Goal: Task Accomplishment & Management: Complete application form

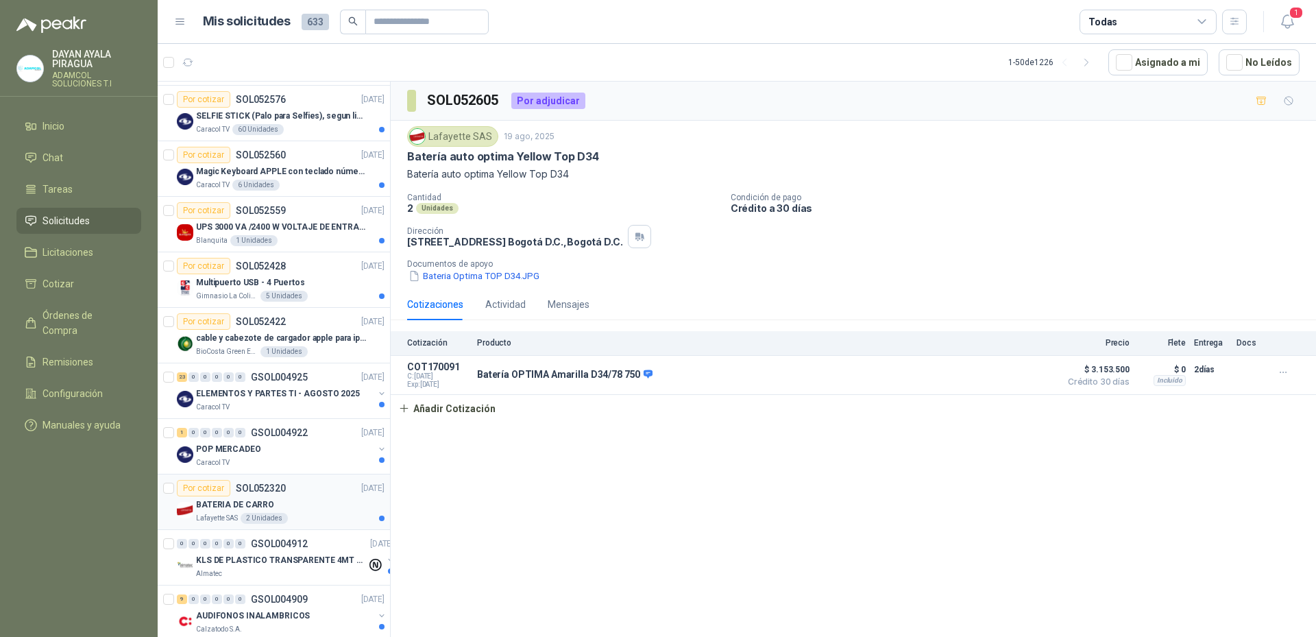
scroll to position [274, 0]
click at [278, 217] on div "Por cotizar SOL052559" at bounding box center [231, 210] width 109 height 16
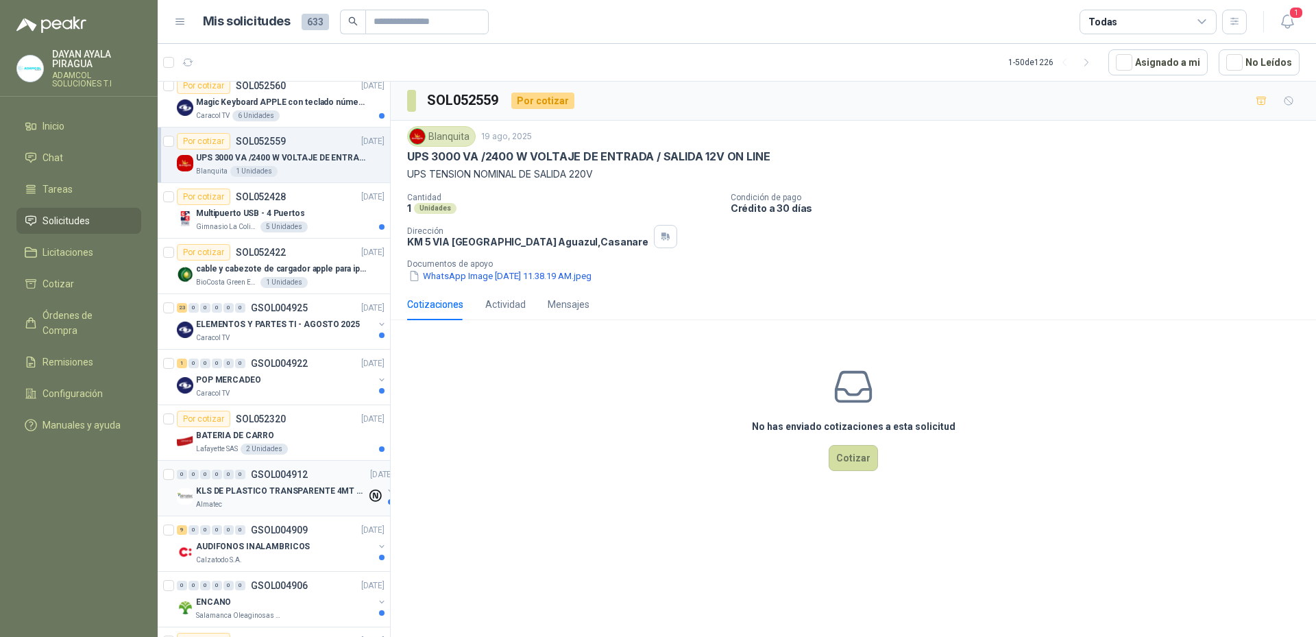
scroll to position [617, 0]
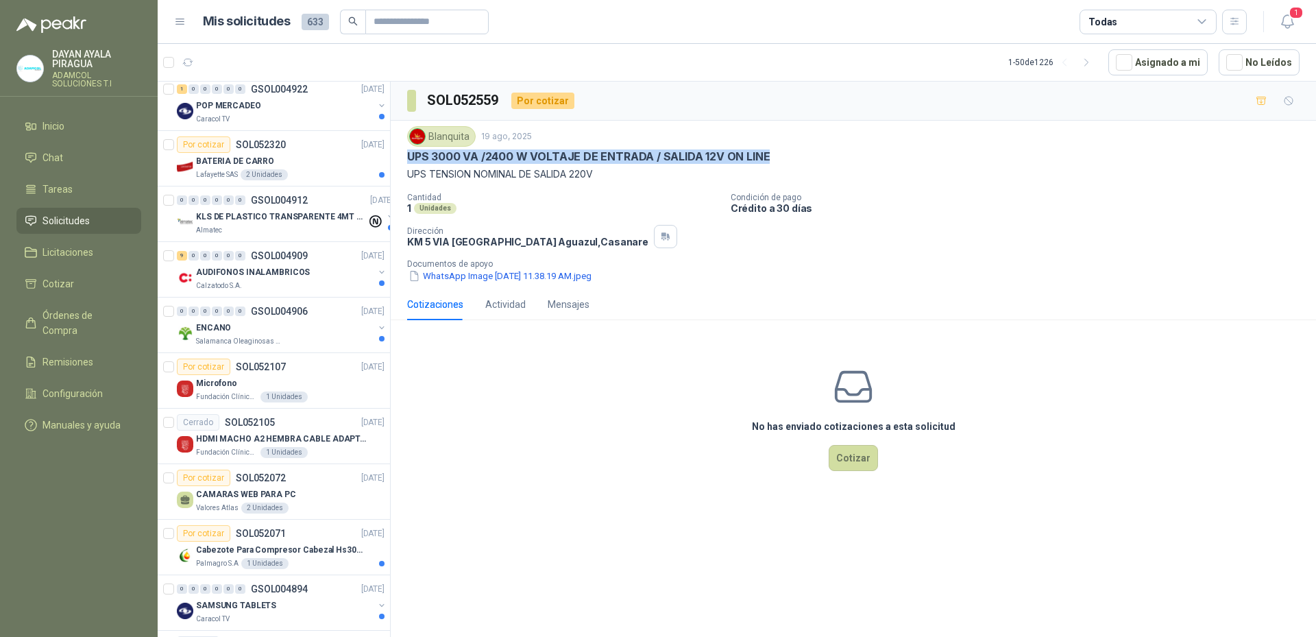
drag, startPoint x: 777, startPoint y: 158, endPoint x: 403, endPoint y: 161, distance: 373.6
click at [403, 161] on div "Blanquita [DATE] UPS 3000 VA /2400 W VOLTAJE DE ENTRADA / SALIDA 12V ON LINE UP…" at bounding box center [853, 205] width 925 height 168
click at [844, 460] on button "Cotizar" at bounding box center [853, 458] width 49 height 26
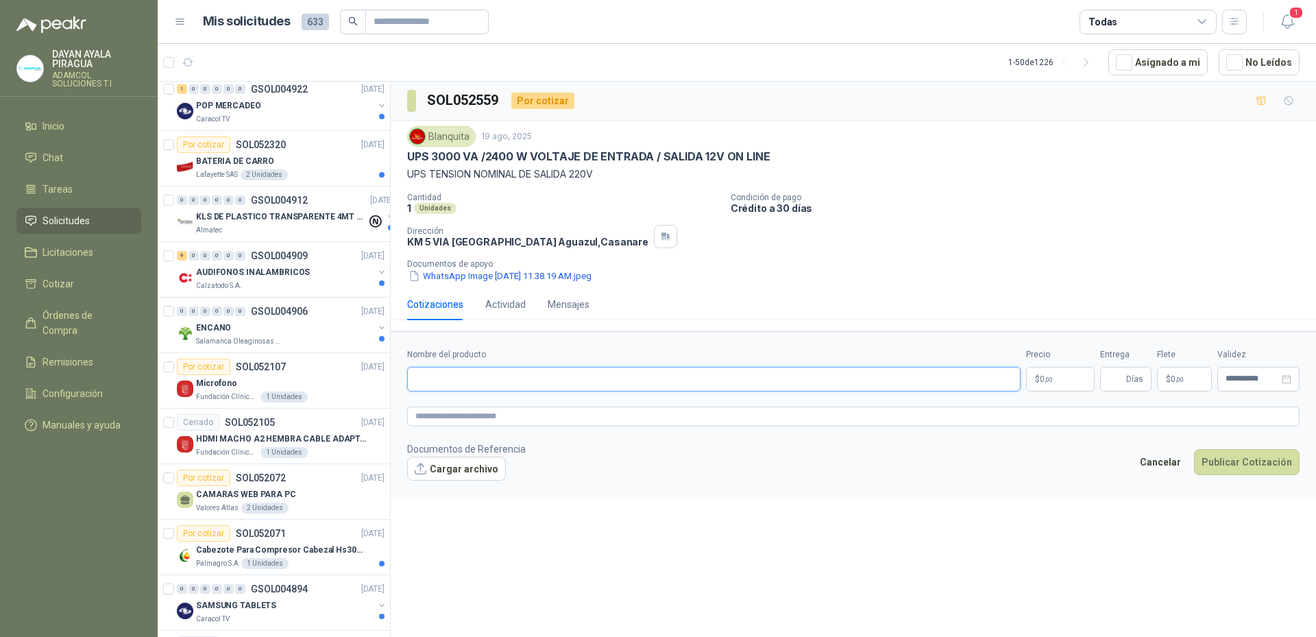
click at [559, 369] on input "Nombre del producto" at bounding box center [713, 379] width 613 height 25
paste input "**********"
type input "**********"
click at [515, 415] on textarea at bounding box center [853, 416] width 892 height 20
paste textarea "**********"
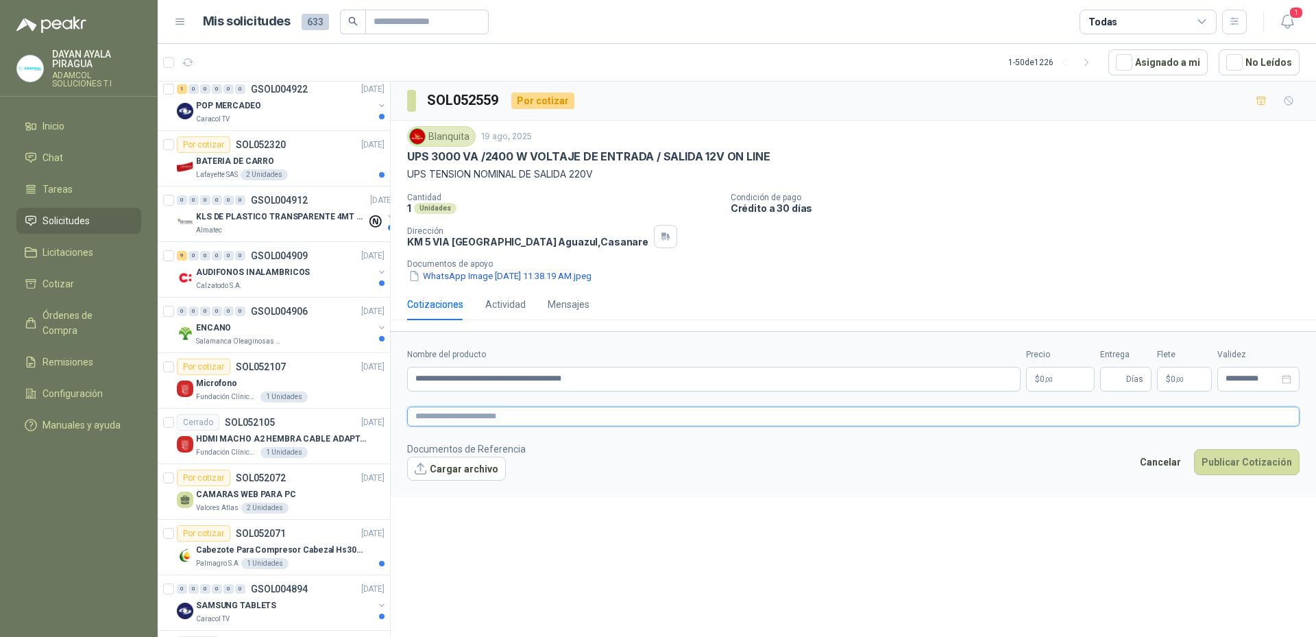
type textarea "**********"
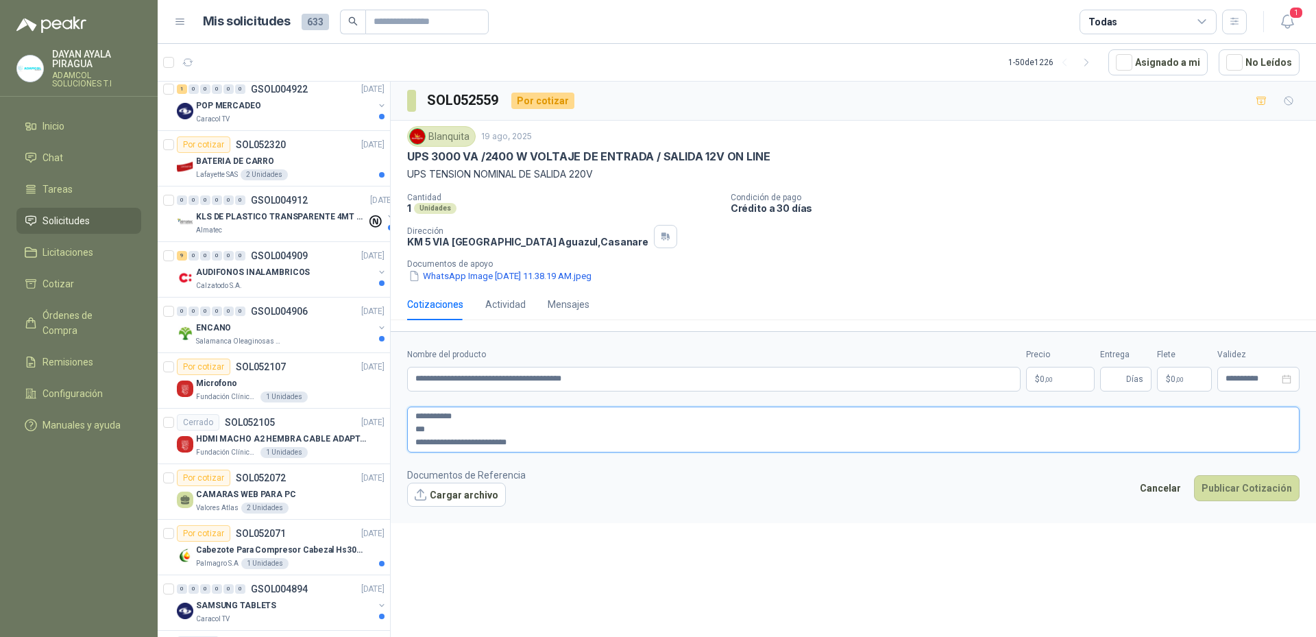
type textarea "**********"
click at [1069, 380] on p "$ 0 ,00" at bounding box center [1060, 379] width 69 height 25
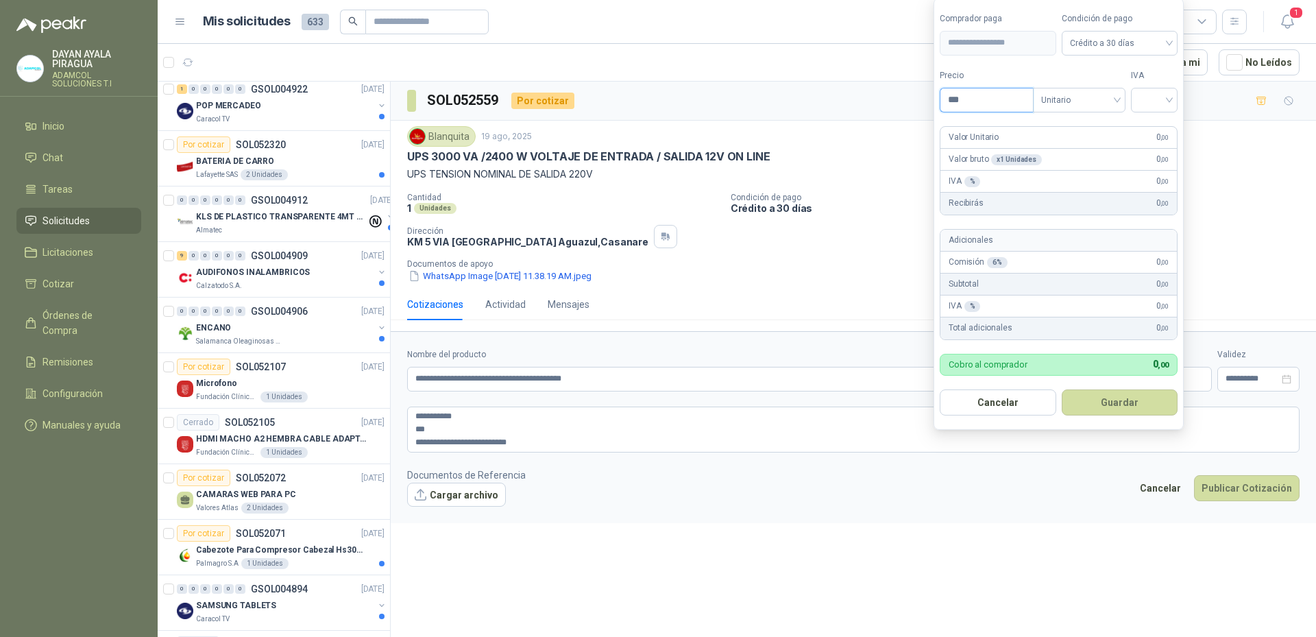
click at [983, 105] on input "***" at bounding box center [986, 99] width 93 height 23
type input "**********"
click at [1173, 106] on div at bounding box center [1154, 100] width 47 height 25
click at [1156, 130] on div "19%" at bounding box center [1157, 128] width 25 height 15
click at [1143, 412] on button "Guardar" at bounding box center [1122, 402] width 118 height 26
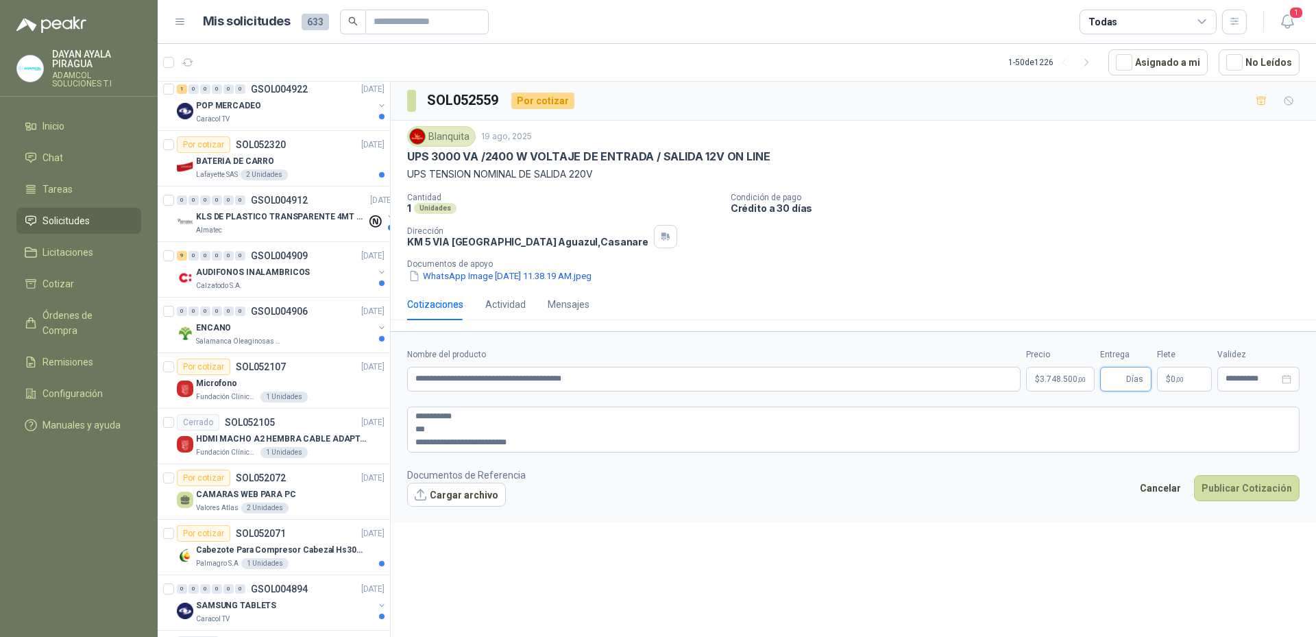
click at [1117, 378] on input "Entrega" at bounding box center [1115, 378] width 15 height 23
type input "*"
click at [1175, 380] on span ",00" at bounding box center [1179, 380] width 8 height 8
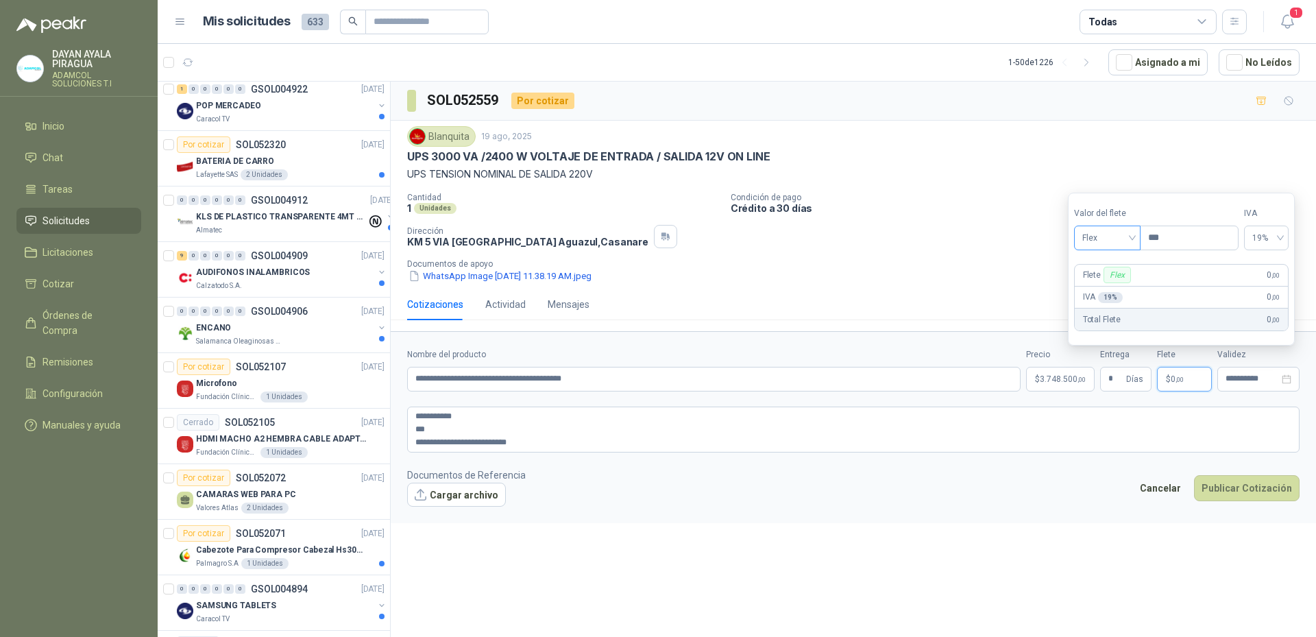
click at [1113, 232] on span "Flex" at bounding box center [1107, 238] width 50 height 21
click at [1121, 288] on div "Incluido" at bounding box center [1108, 288] width 47 height 15
click at [1060, 382] on body "[PERSON_NAME] PIRAGUA ADAMCOL SOLUCIONES T.I Inicio Chat Tareas Solicitudes Lic…" at bounding box center [658, 318] width 1316 height 637
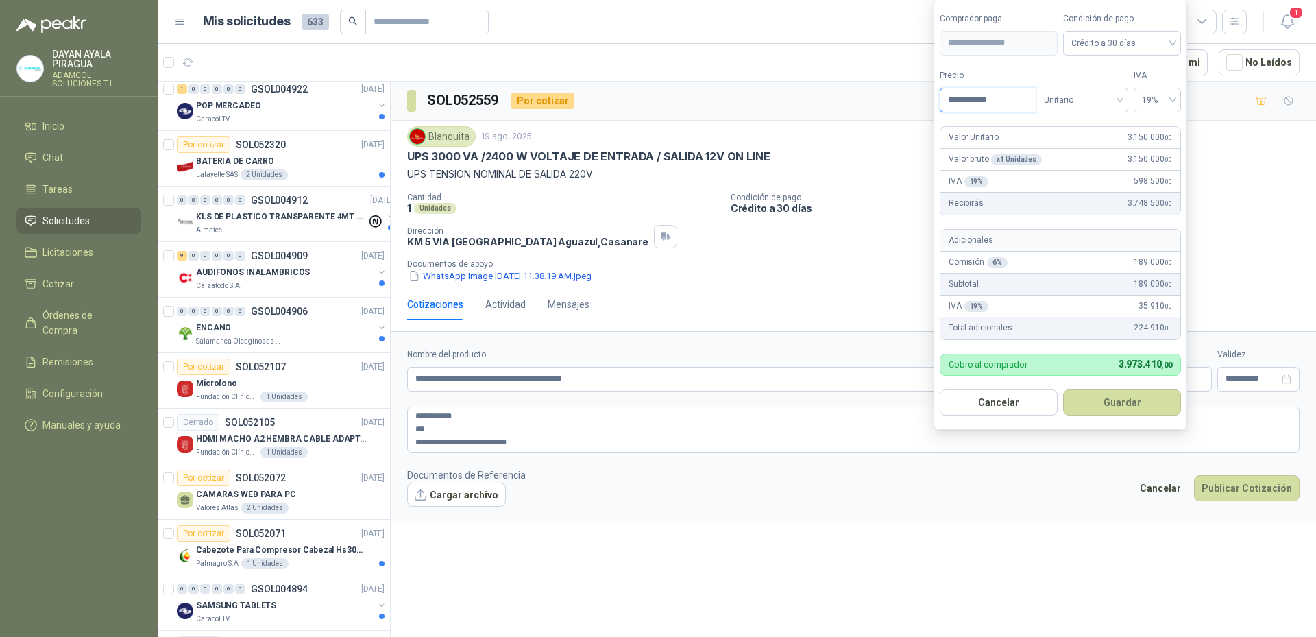
click at [977, 103] on input "**********" at bounding box center [987, 99] width 95 height 23
click at [986, 100] on input "**********" at bounding box center [987, 99] width 95 height 23
type input "**********"
click at [1152, 406] on button "Guardar" at bounding box center [1122, 402] width 118 height 26
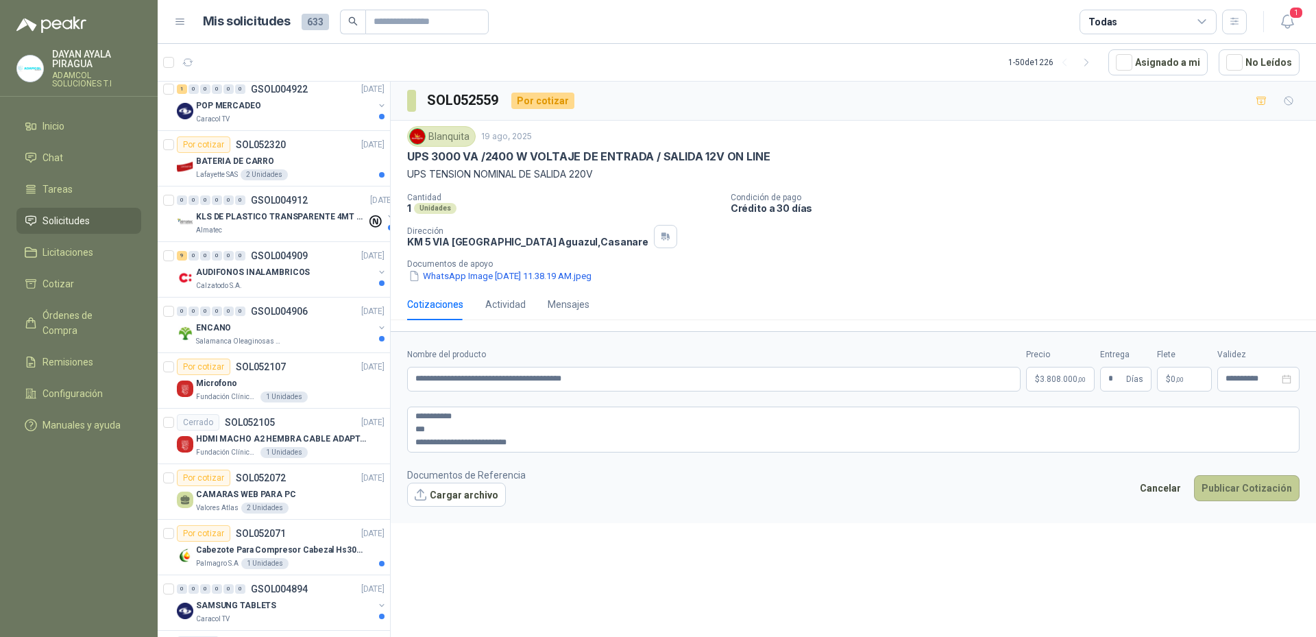
click at [1269, 496] on button "Publicar Cotización" at bounding box center [1247, 488] width 106 height 26
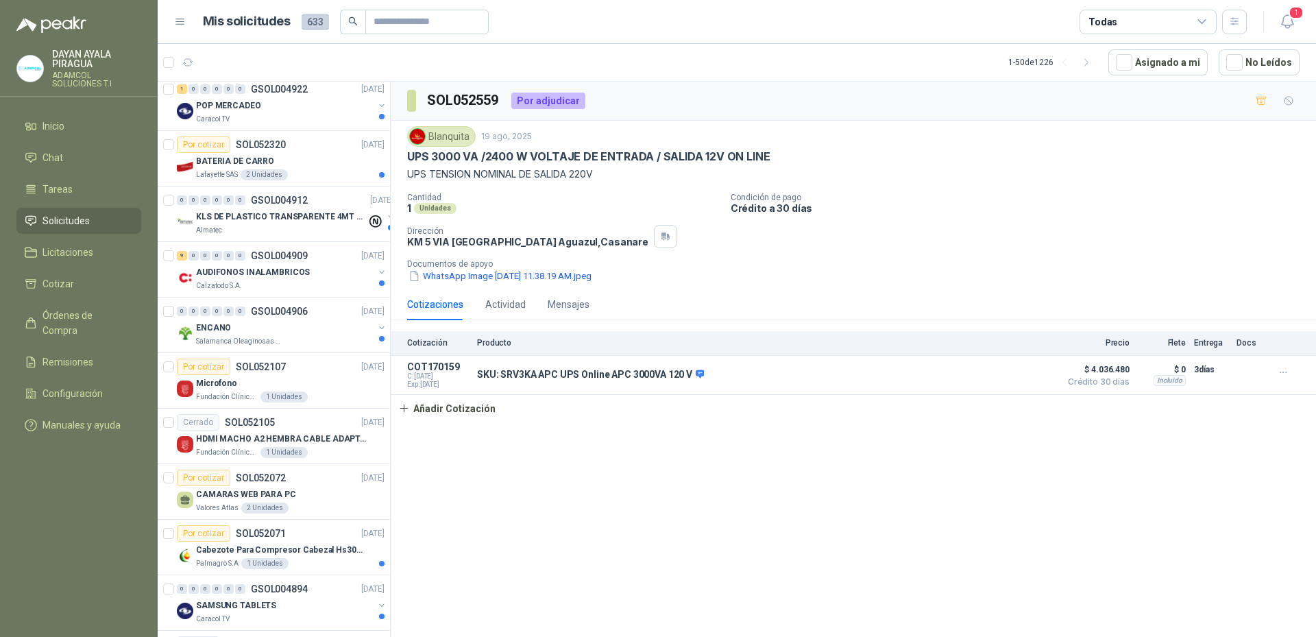
click at [701, 467] on div "SOL052559 Por adjudicar Blanquita [DATE] UPS 3000 VA /2400 W VOLTAJE DE ENTRADA…" at bounding box center [853, 362] width 925 height 560
click at [1022, 378] on button "Detalles" at bounding box center [1020, 374] width 64 height 19
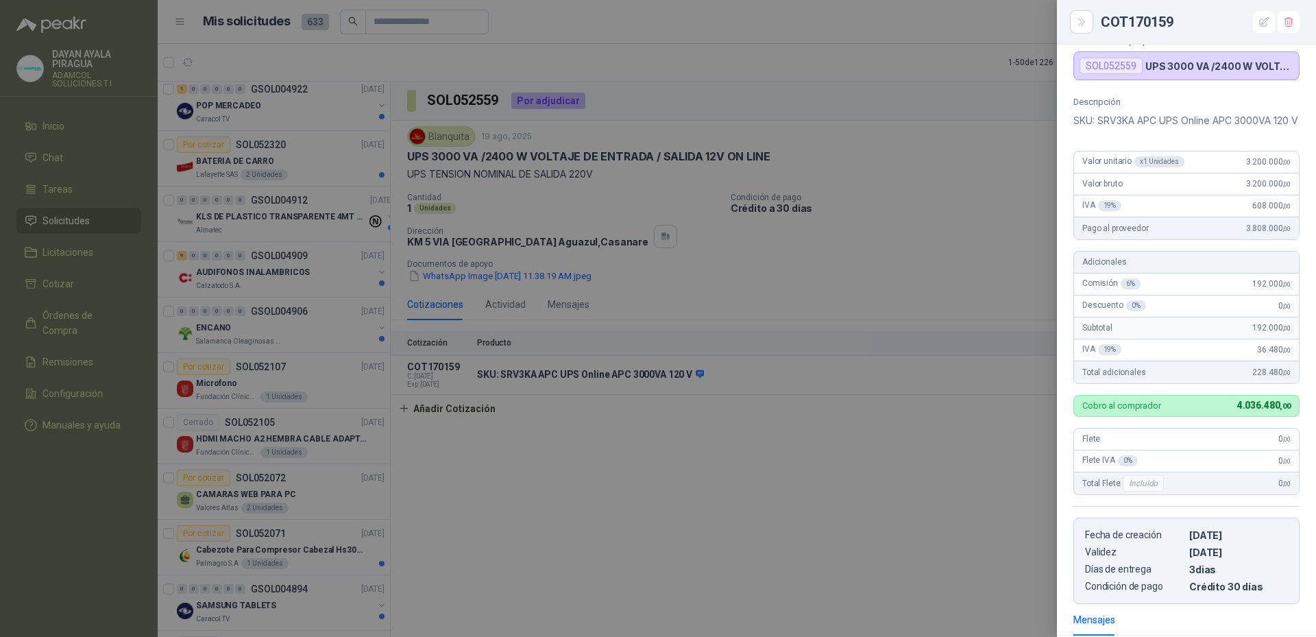
scroll to position [0, 0]
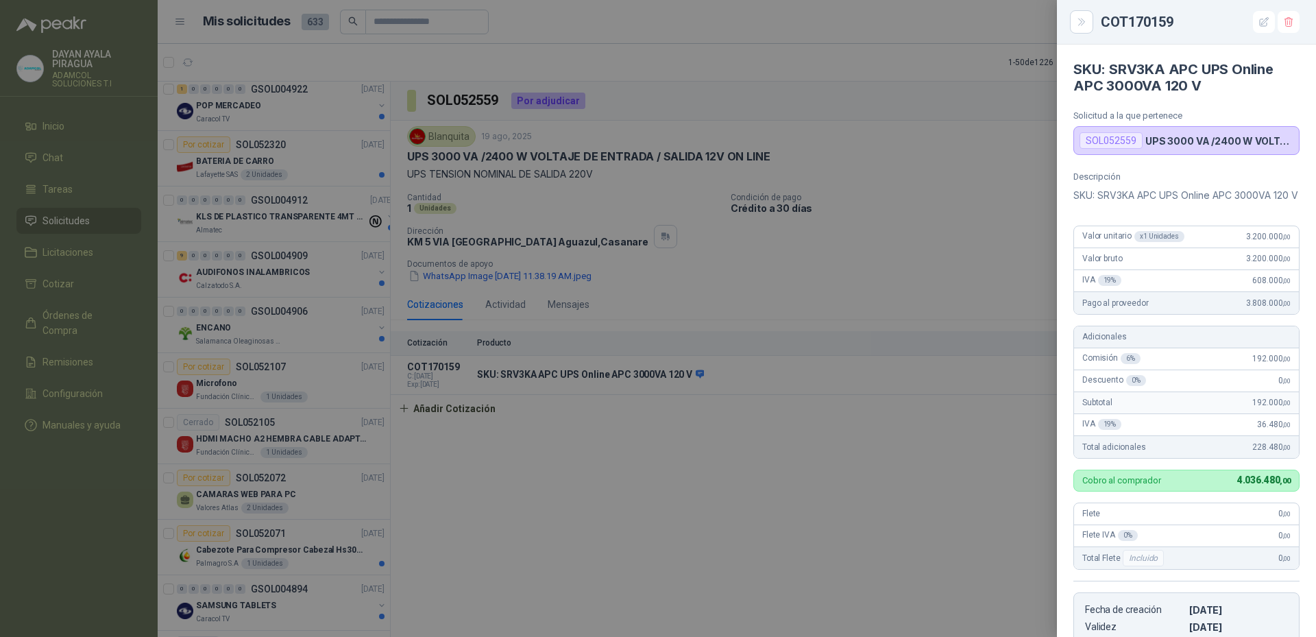
click at [1134, 21] on div "COT170159" at bounding box center [1200, 22] width 199 height 22
copy div "COT170159"
click at [1168, 25] on div "COT170159" at bounding box center [1200, 22] width 199 height 22
click at [1139, 26] on div "COT170159" at bounding box center [1200, 22] width 199 height 22
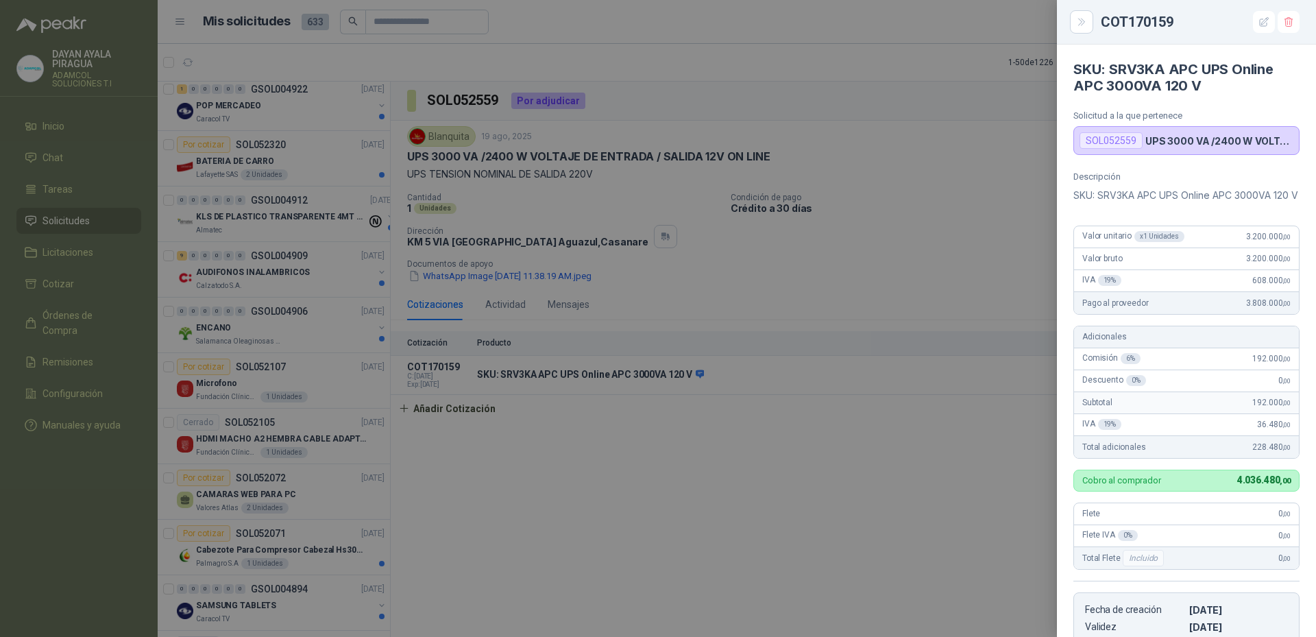
click at [1180, 27] on div "COT170159" at bounding box center [1200, 22] width 199 height 22
click at [1143, 29] on div "COT170159" at bounding box center [1200, 22] width 199 height 22
copy div "COT170159"
click at [858, 457] on div at bounding box center [658, 318] width 1316 height 637
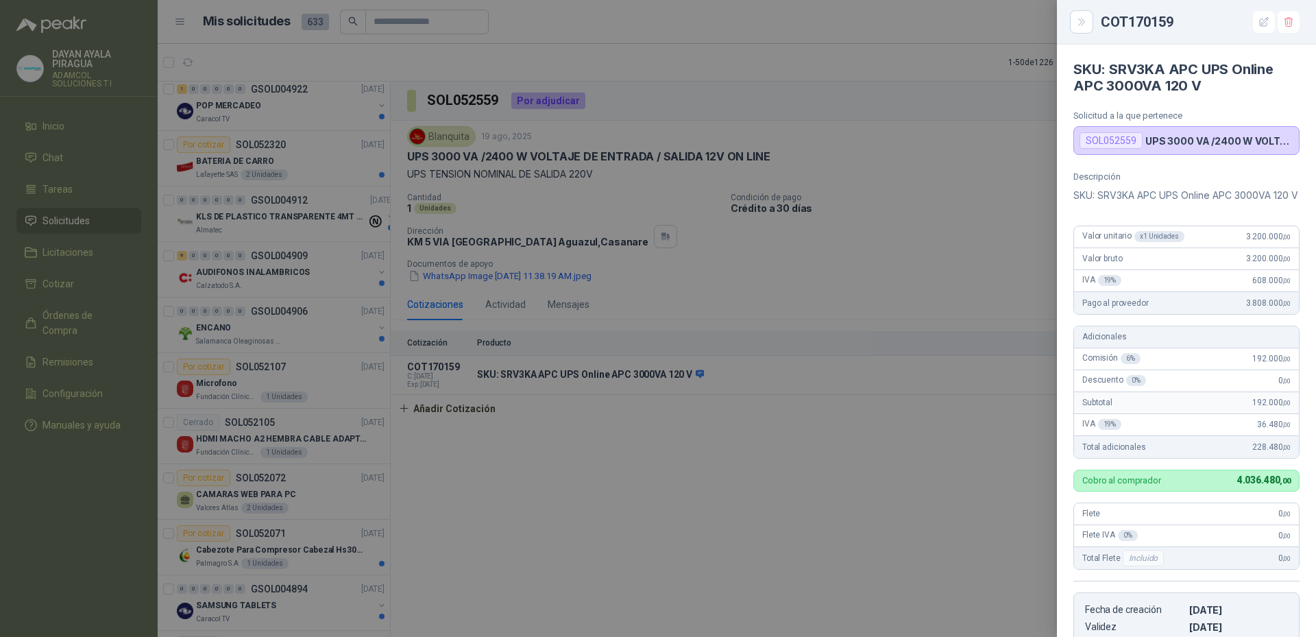
scroll to position [286, 0]
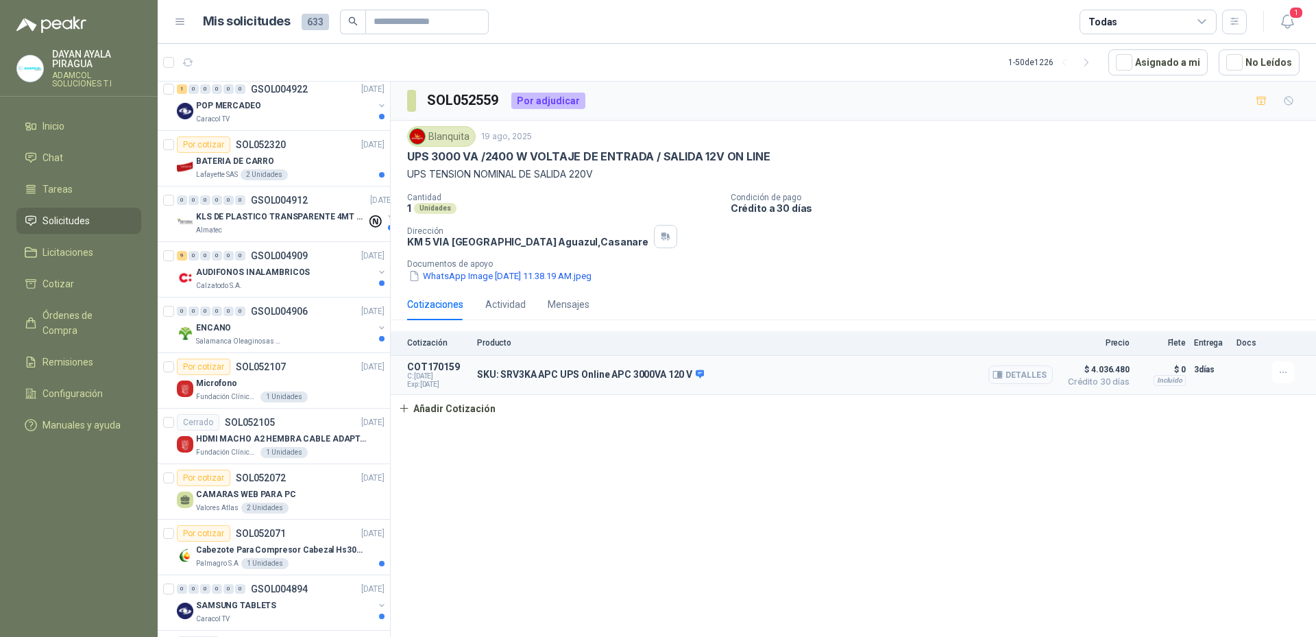
click at [1046, 381] on button "Detalles" at bounding box center [1020, 374] width 64 height 19
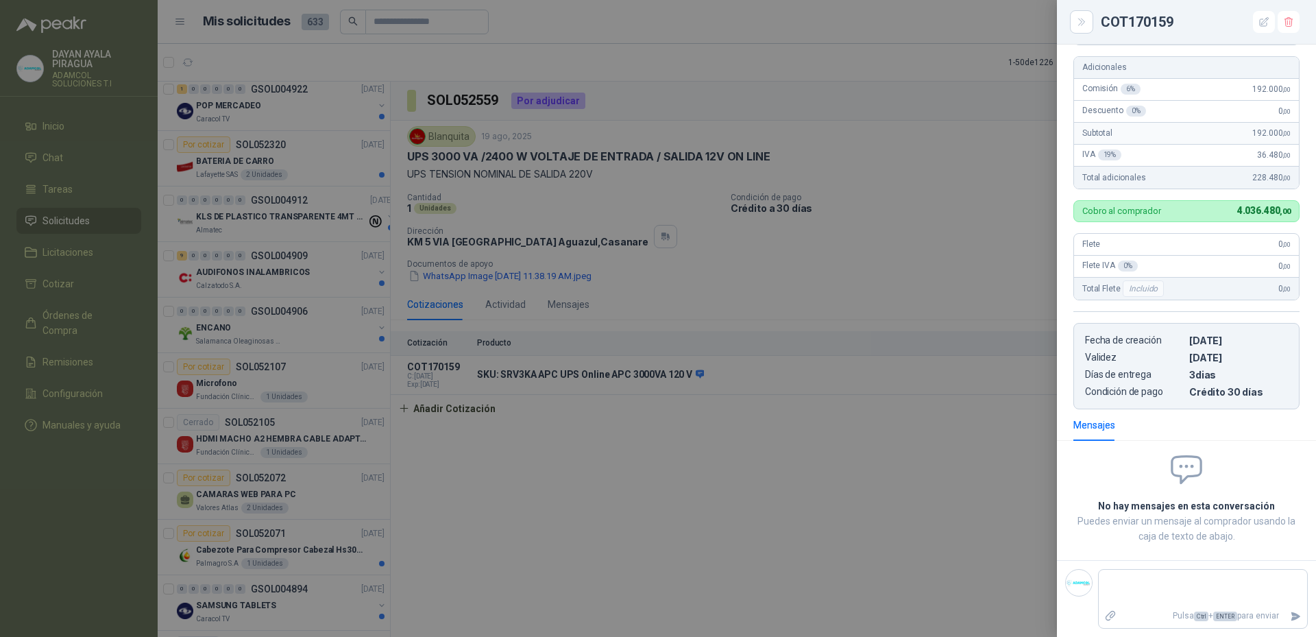
scroll to position [0, 0]
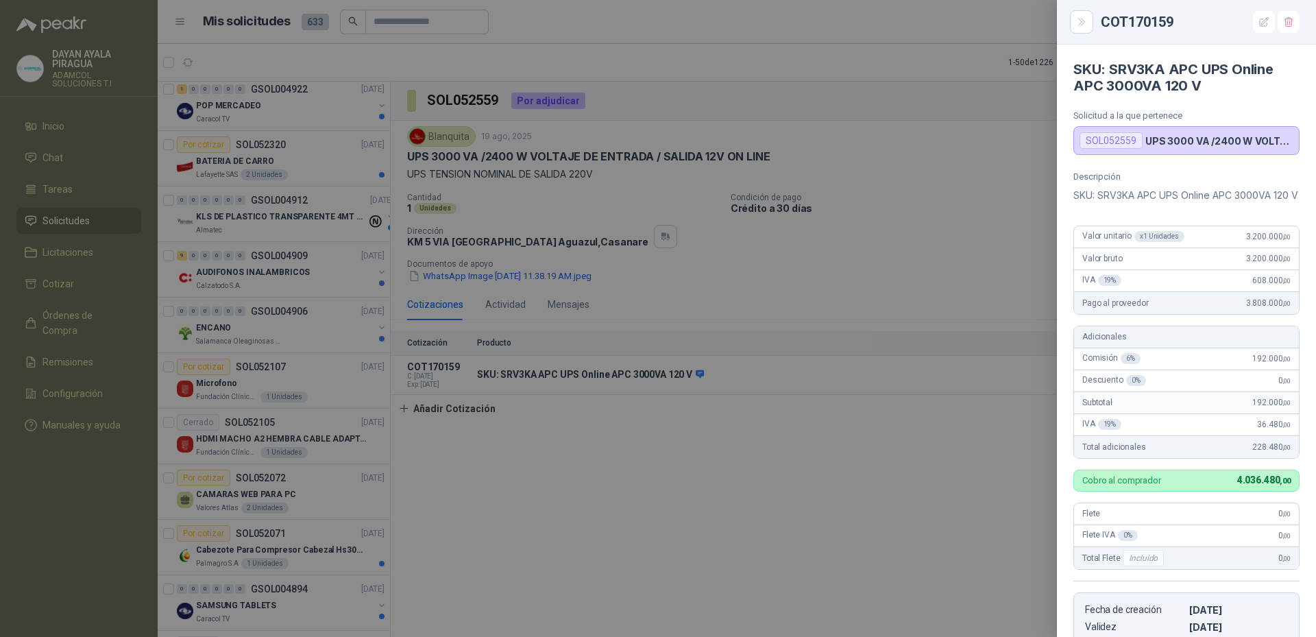
click at [957, 218] on div at bounding box center [658, 318] width 1316 height 637
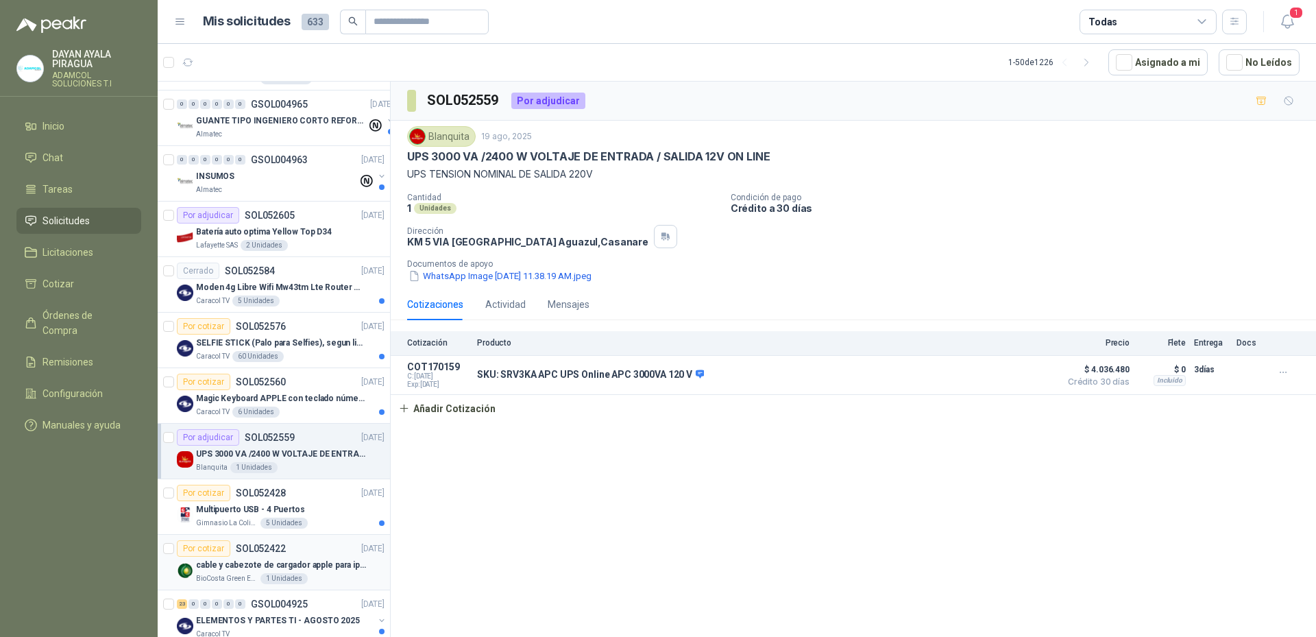
scroll to position [69, 0]
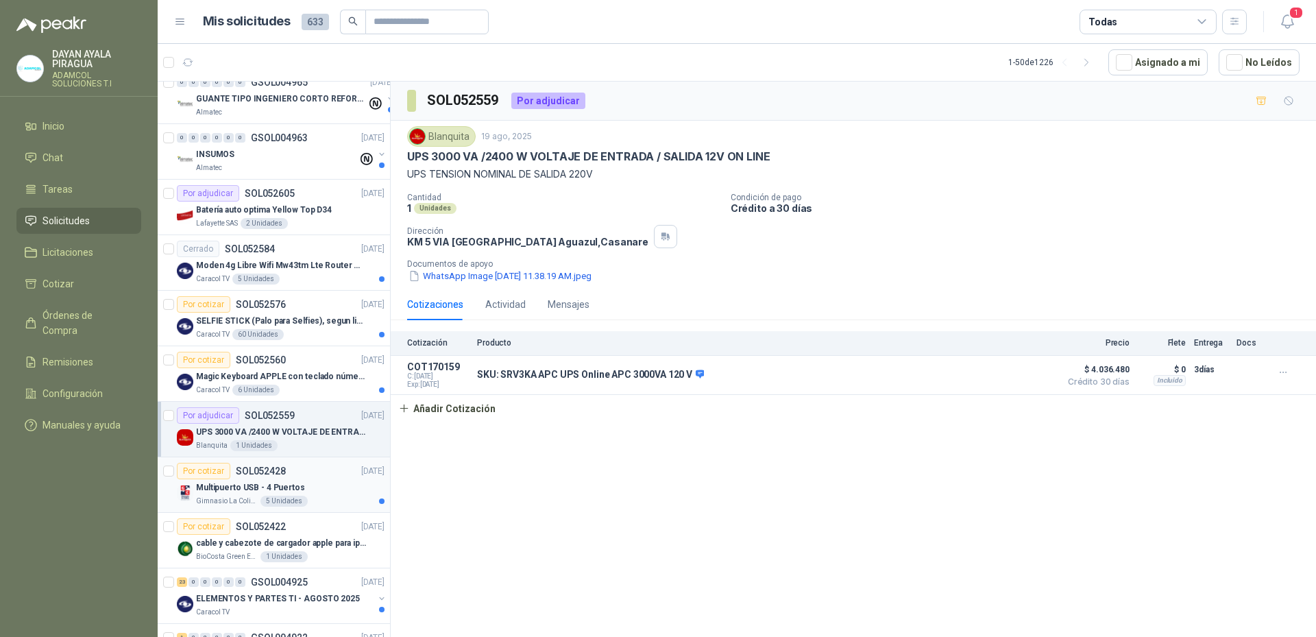
click at [323, 477] on div "Por cotizar SOL052428 [DATE]" at bounding box center [281, 471] width 208 height 16
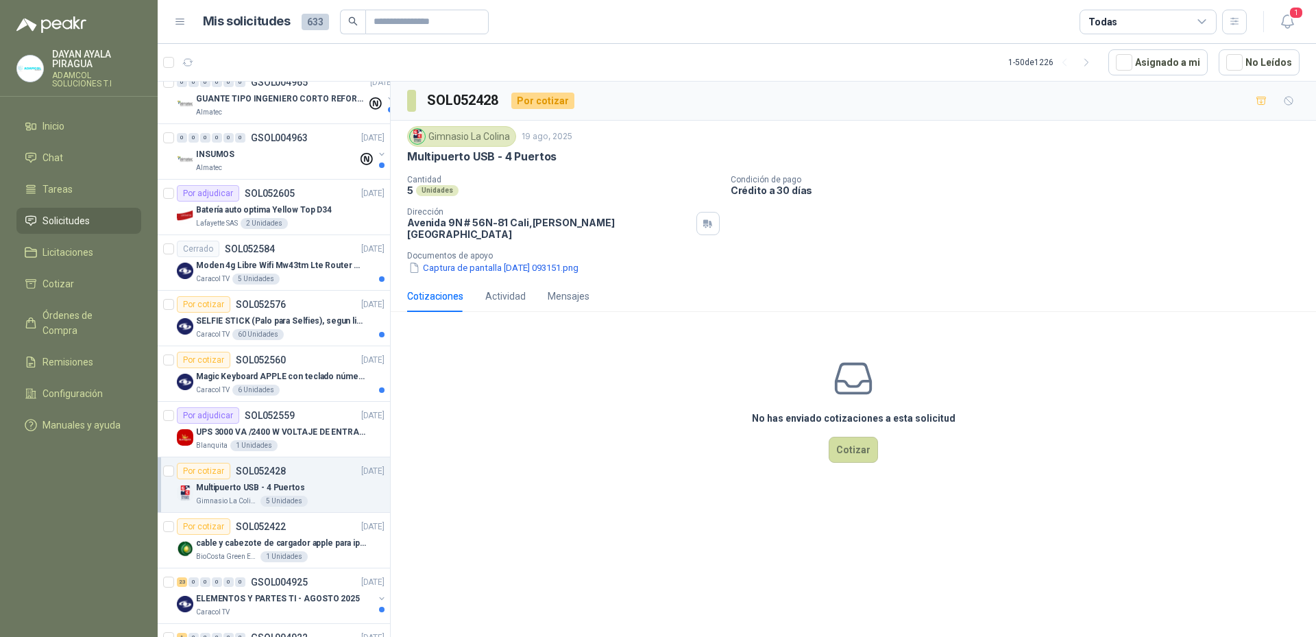
click at [467, 157] on p "Multipuerto USB - 4 Puertos" at bounding box center [481, 156] width 149 height 14
click at [565, 156] on div "Multipuerto USB - 4 Puertos" at bounding box center [853, 156] width 892 height 14
drag, startPoint x: 565, startPoint y: 156, endPoint x: 404, endPoint y: 166, distance: 161.4
click at [404, 166] on div "Gimnasio La Colina [DATE] Multipuerto USB - 4 Puertos Cantidad 5 Unidades Condi…" at bounding box center [853, 201] width 925 height 160
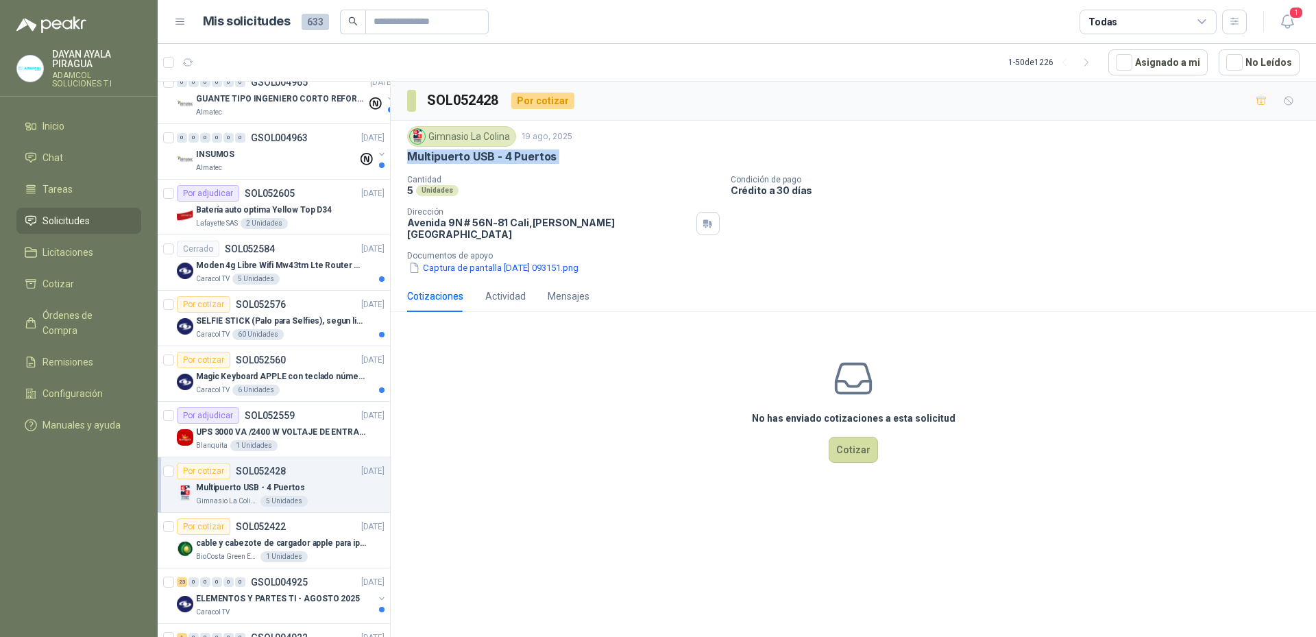
copy p "Multipuerto USB - 4 Puertos"
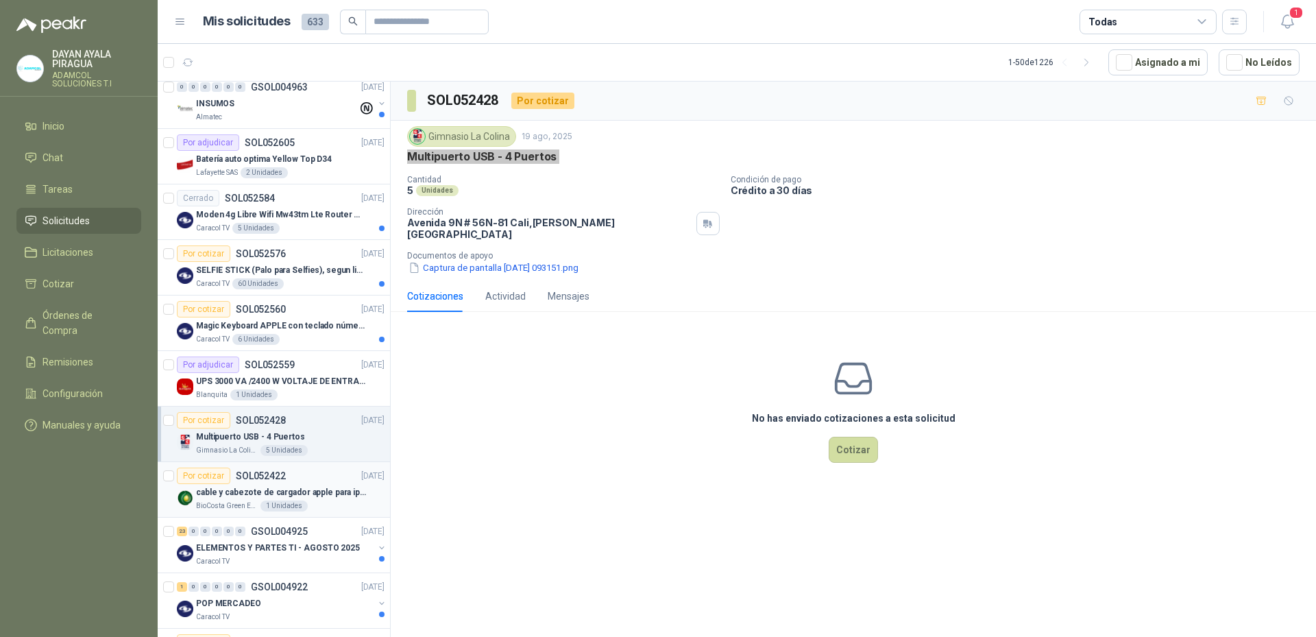
scroll to position [206, 0]
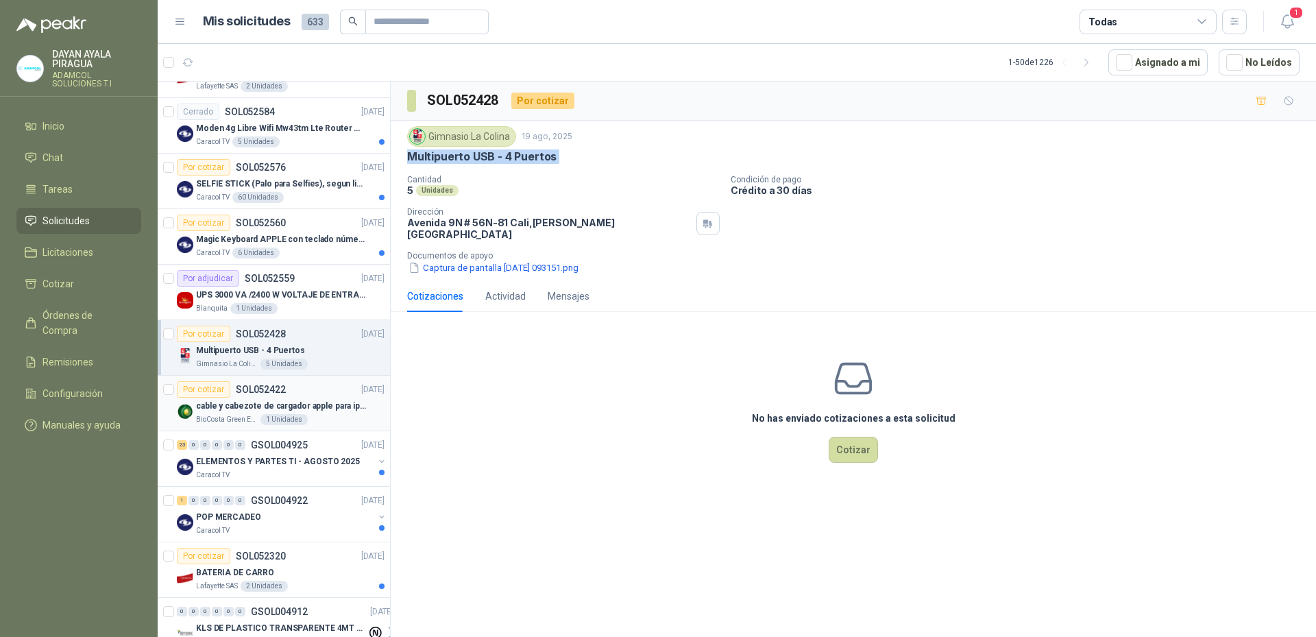
click at [328, 393] on div "Por cotizar SOL052422 [DATE]" at bounding box center [281, 389] width 208 height 16
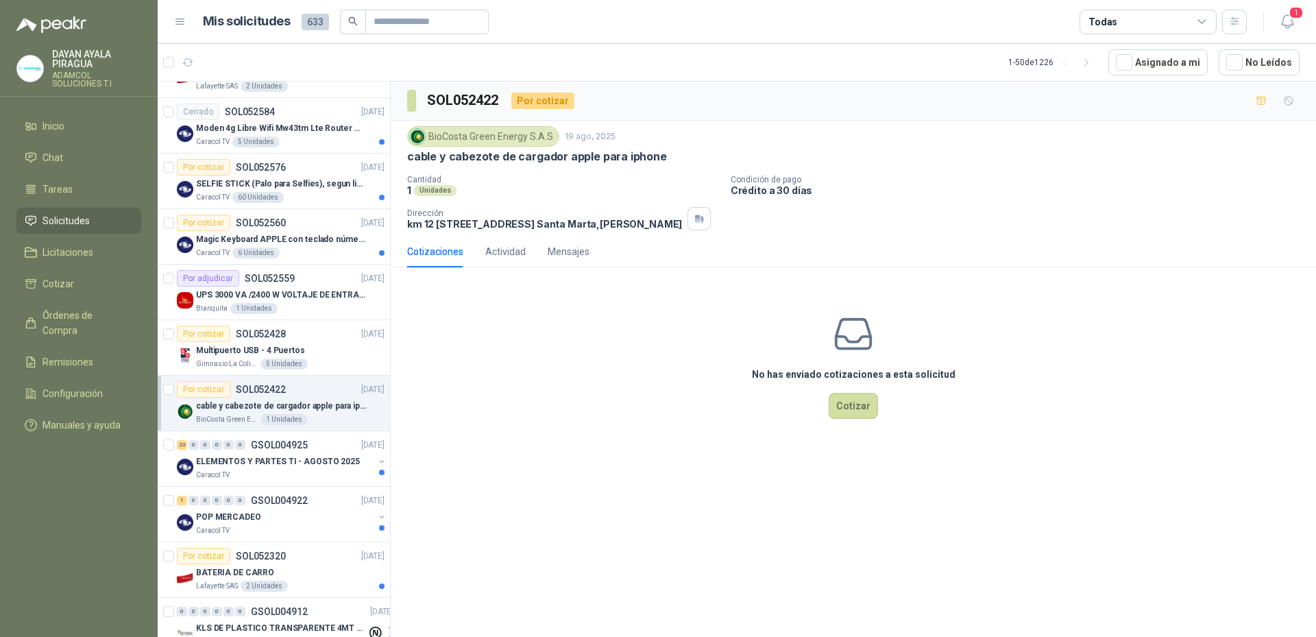
drag, startPoint x: 292, startPoint y: 530, endPoint x: 551, endPoint y: 543, distance: 259.4
click at [551, 543] on div "SOL052422 Por cotizar BioCosta [PERSON_NAME] Energy S.A.S [DATE] cable y cabezo…" at bounding box center [853, 362] width 925 height 560
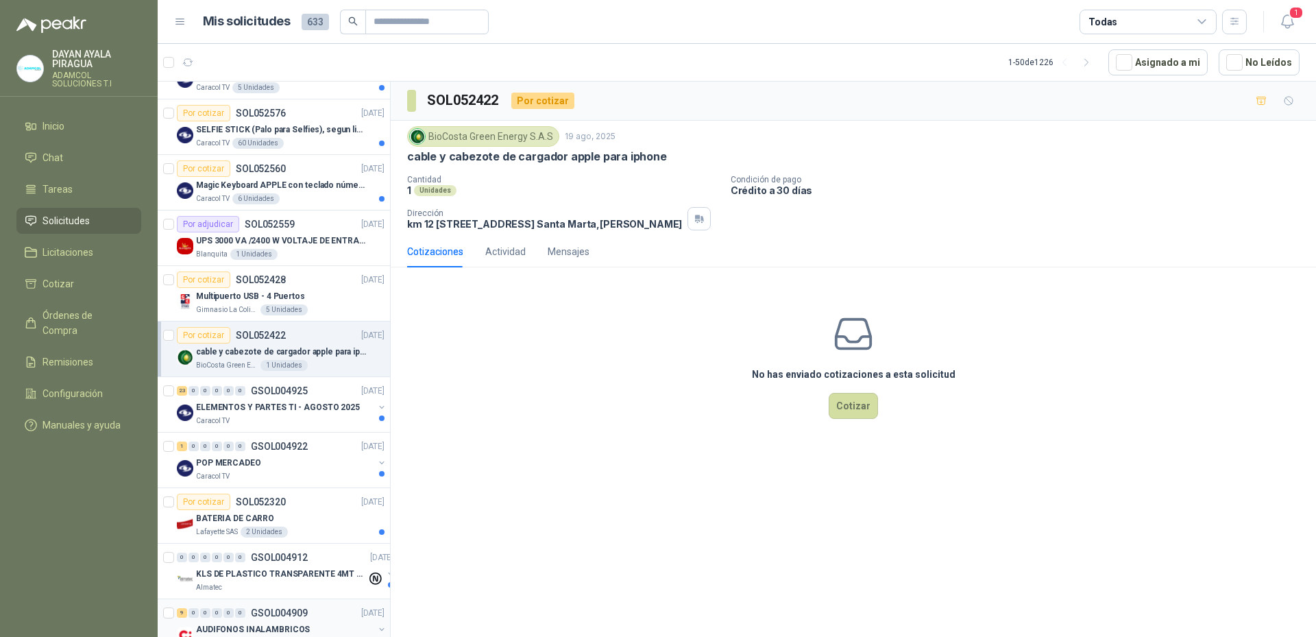
scroll to position [343, 0]
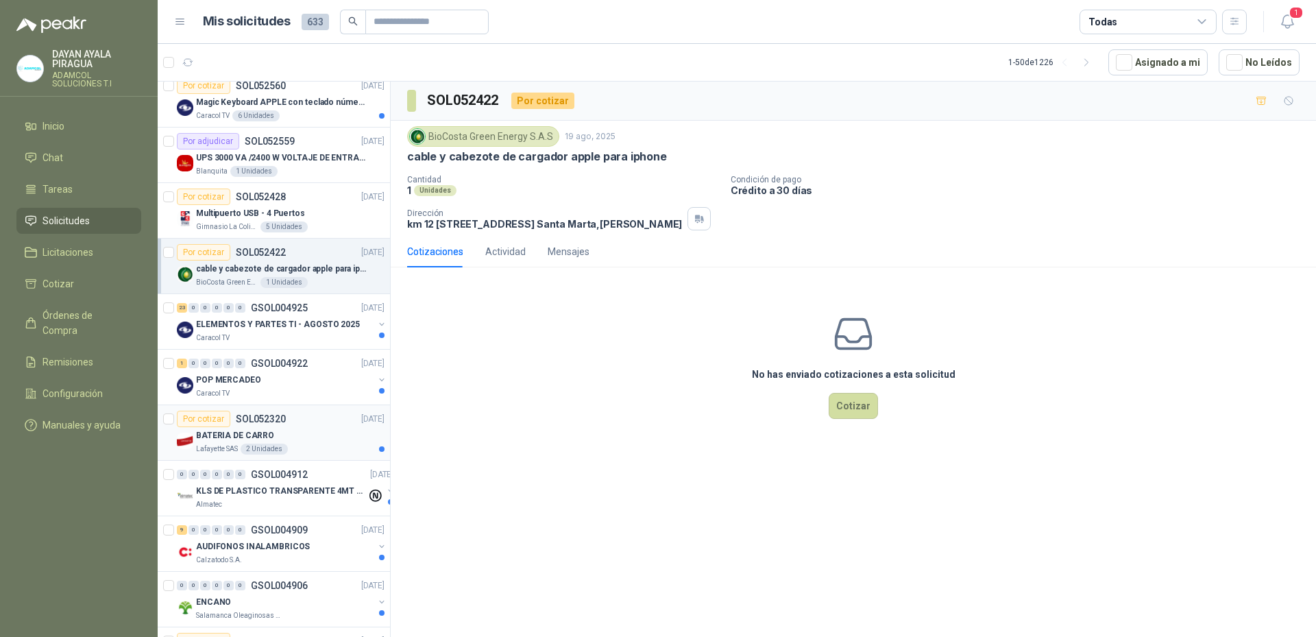
click at [297, 438] on div "BATERIA DE CARRO" at bounding box center [290, 435] width 188 height 16
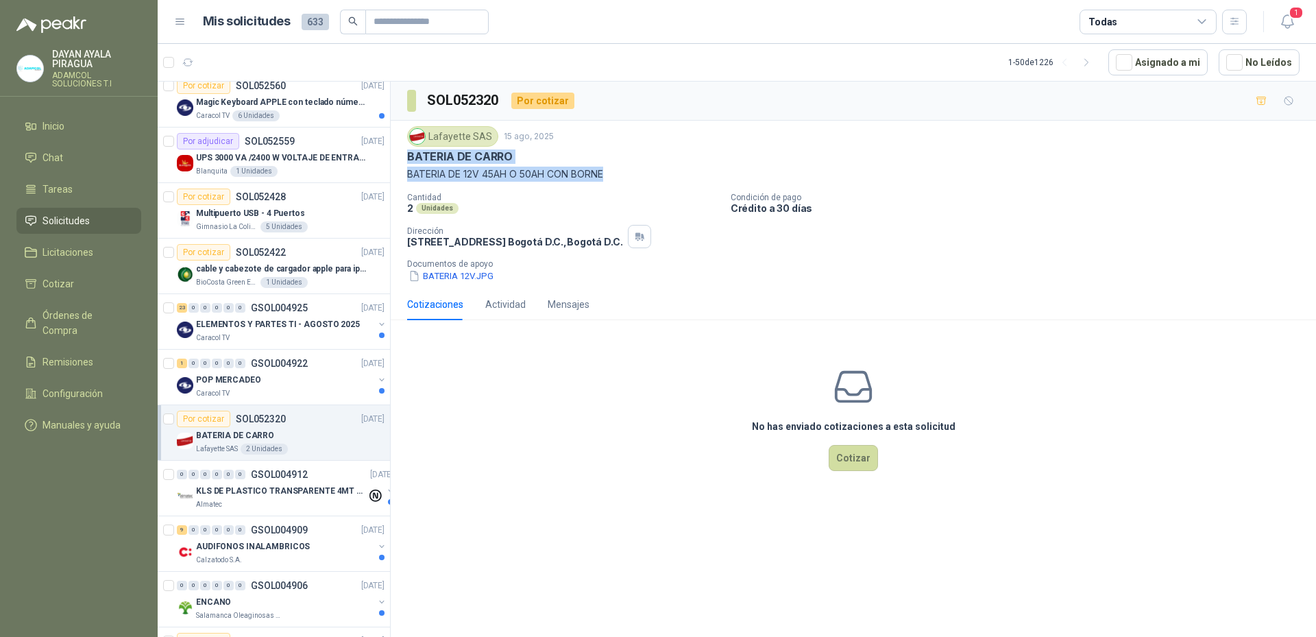
drag, startPoint x: 633, startPoint y: 173, endPoint x: 400, endPoint y: 155, distance: 233.7
click at [400, 155] on div "Lafayette SAS [DATE] BATERIA [PERSON_NAME] BATERIA DE 12V 45AH O 50AH CON BORNE…" at bounding box center [853, 205] width 925 height 168
copy div "BATERIA [PERSON_NAME] BATERIA DE 12V 45AH O 50AH CON BORNE"
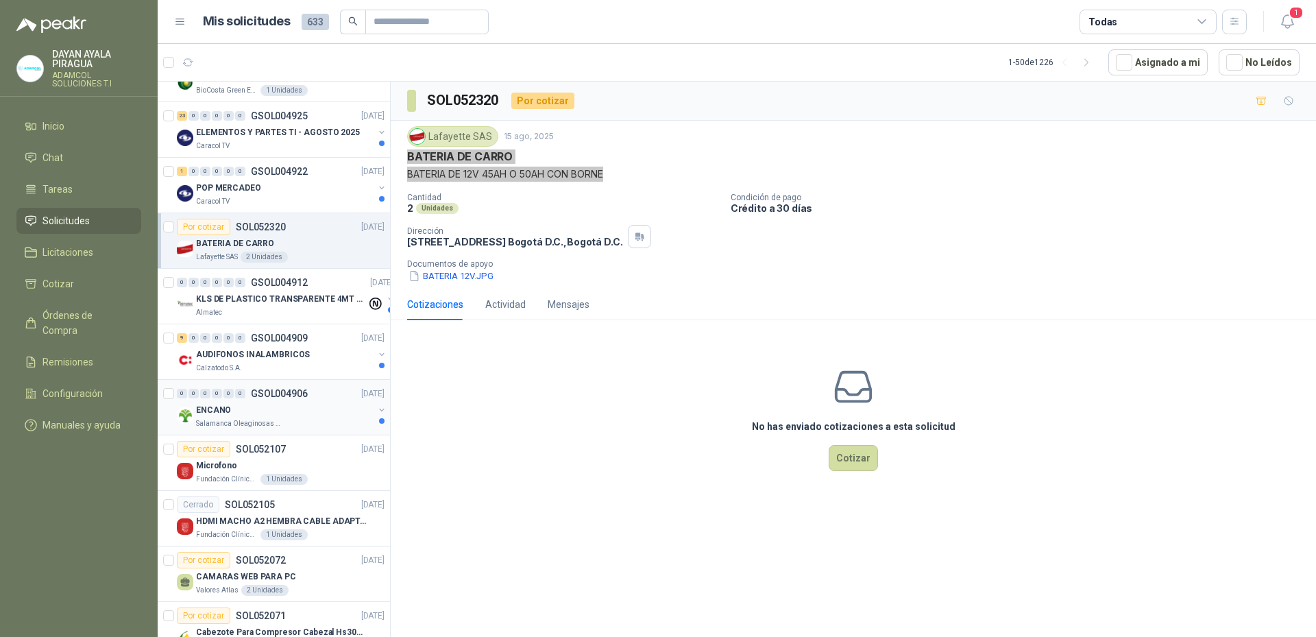
scroll to position [343, 0]
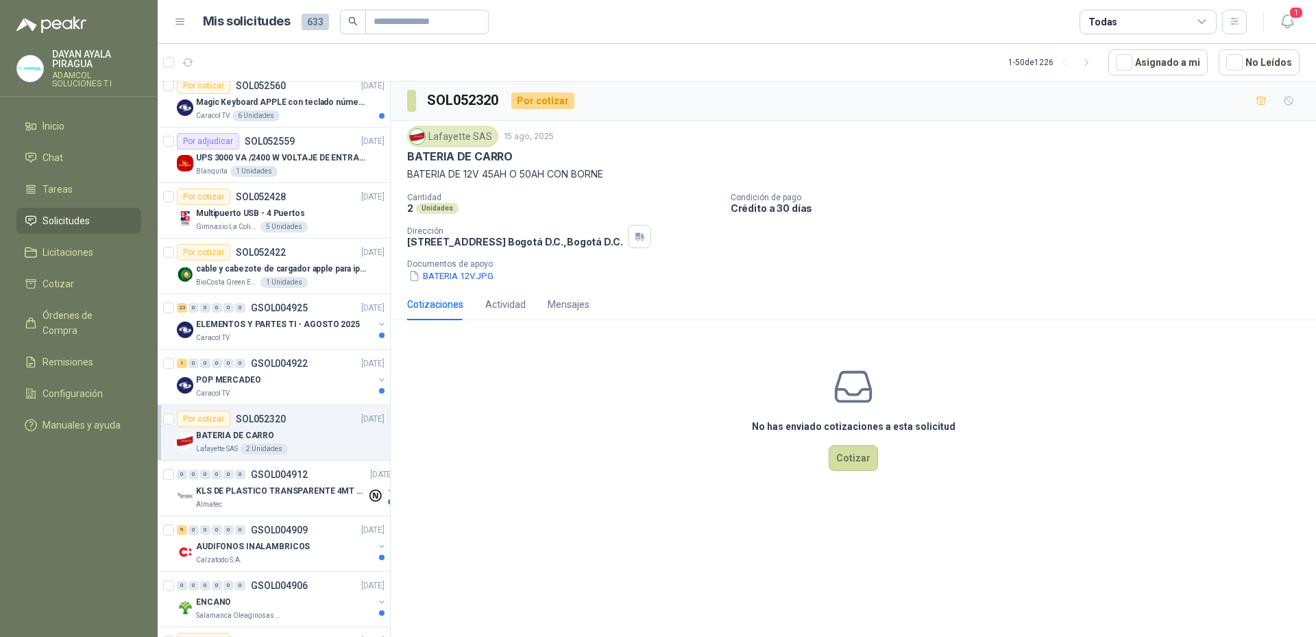
click at [547, 204] on div "2 Unidades" at bounding box center [563, 208] width 313 height 12
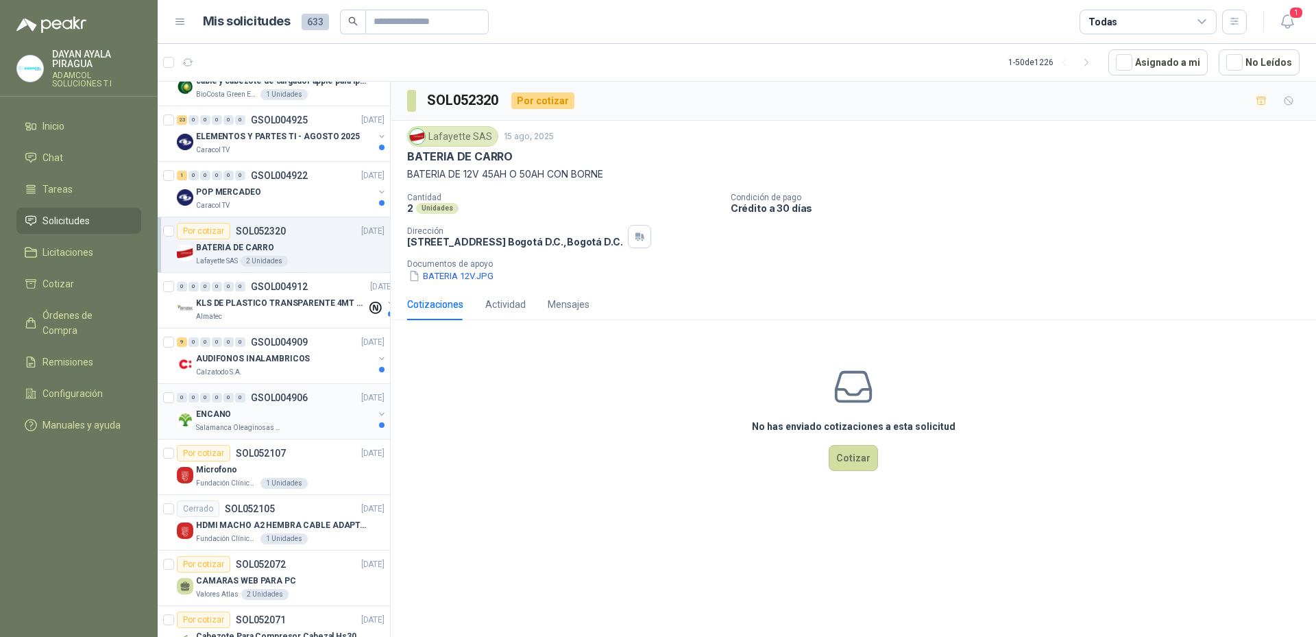
scroll to position [685, 0]
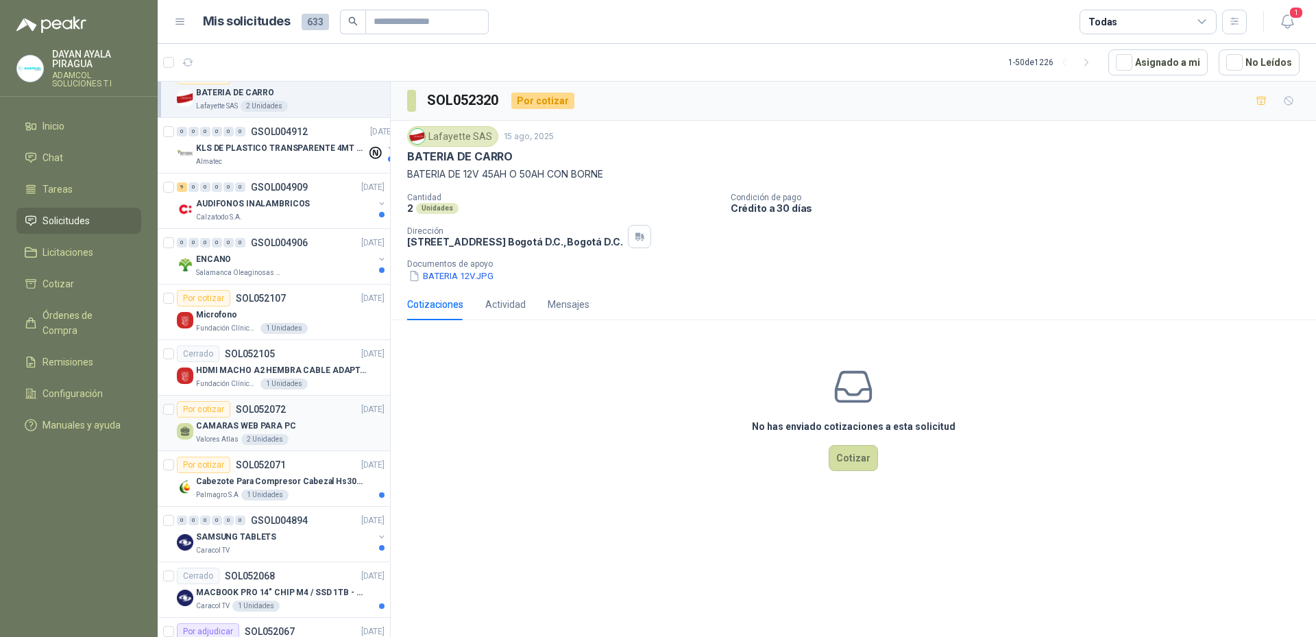
click at [324, 418] on div "CAMARAS WEB PARA PC" at bounding box center [290, 425] width 188 height 16
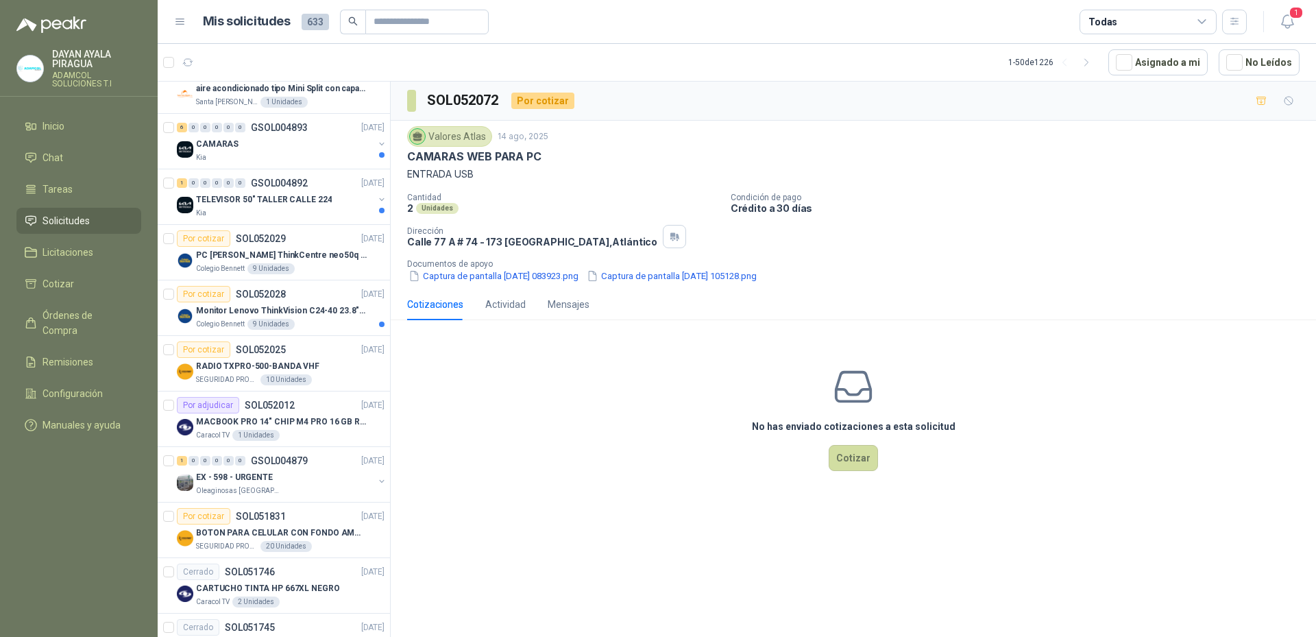
scroll to position [1165, 0]
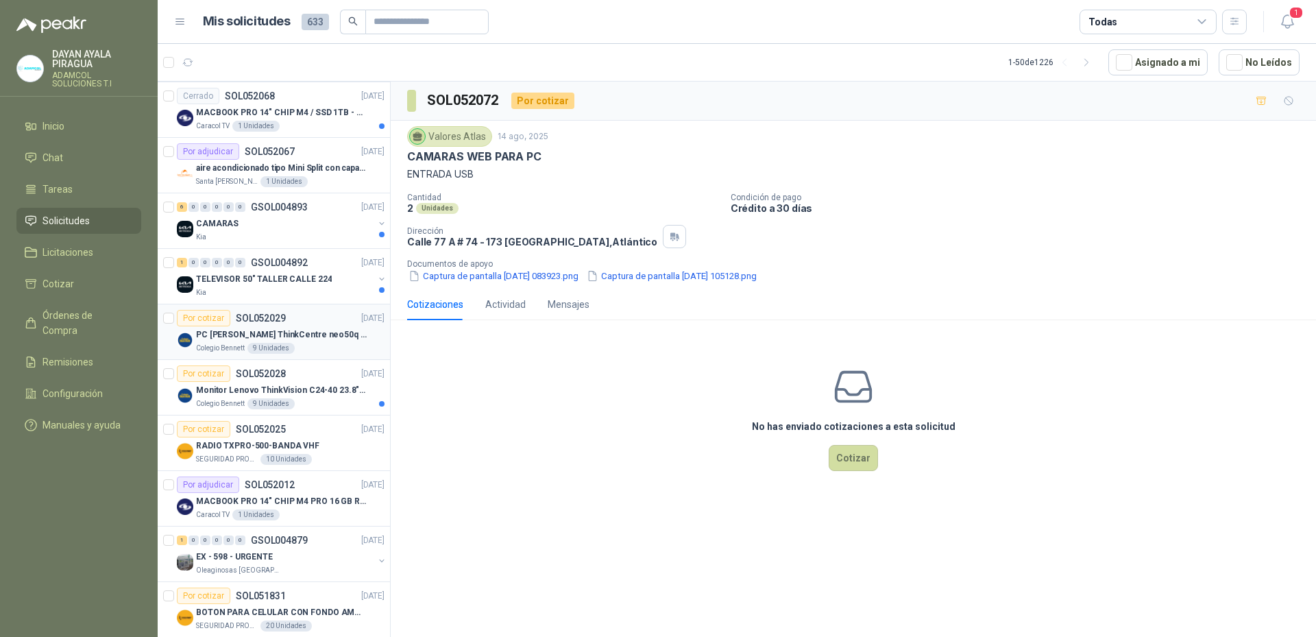
click at [305, 324] on div "Por cotizar SOL052029 [DATE]" at bounding box center [281, 318] width 208 height 16
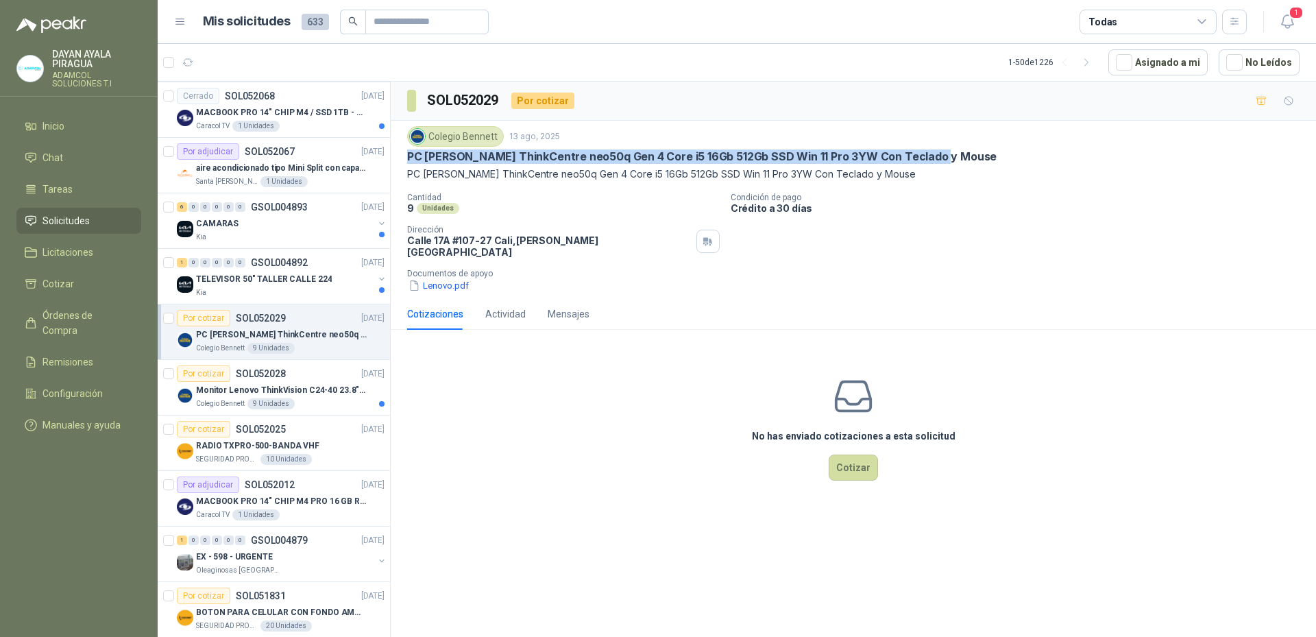
drag, startPoint x: 952, startPoint y: 154, endPoint x: 407, endPoint y: 158, distance: 544.9
click at [407, 158] on div "PC [PERSON_NAME] ThinkCentre neo50q Gen 4 Core i5 16Gb 512Gb SSD Win 11 Pro 3YW…" at bounding box center [853, 156] width 892 height 14
copy p "PC [PERSON_NAME] ThinkCentre neo50q Gen 4 Core i5 16Gb 512Gb SSD Win 11 Pro 3YW…"
click at [581, 158] on p "PC [PERSON_NAME] ThinkCentre neo50q Gen 4 Core i5 16Gb 512Gb SSD Win 11 Pro 3YW…" at bounding box center [701, 156] width 589 height 14
drag, startPoint x: 572, startPoint y: 153, endPoint x: 468, endPoint y: 158, distance: 104.3
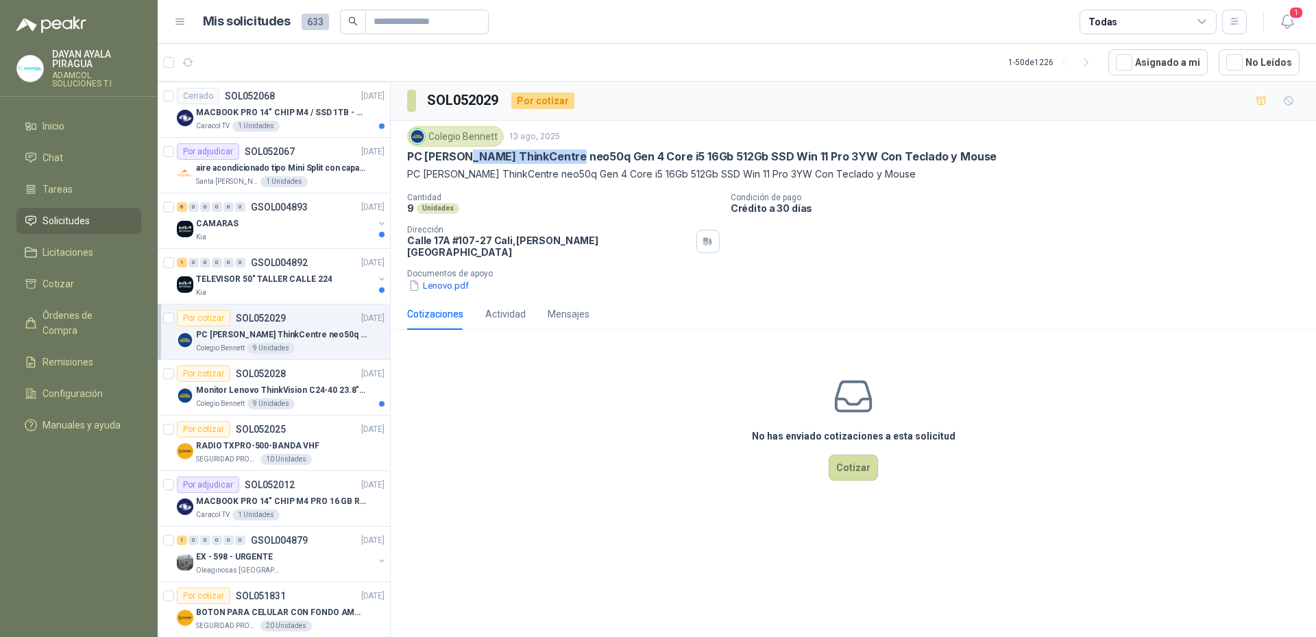
click at [468, 158] on p "PC [PERSON_NAME] ThinkCentre neo50q Gen 4 Core i5 16Gb 512Gb SSD Win 11 Pro 3YW…" at bounding box center [701, 156] width 589 height 14
copy p "ThinkCentre neo50q"
